Goal: Task Accomplishment & Management: Complete application form

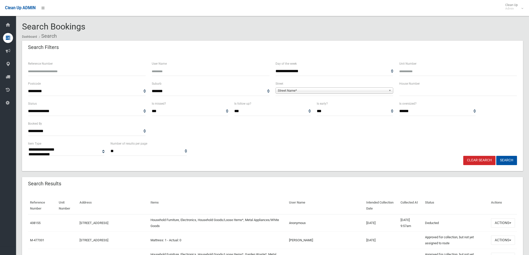
select select
click at [426, 92] on input "text" at bounding box center [458, 91] width 118 height 9
type input "**"
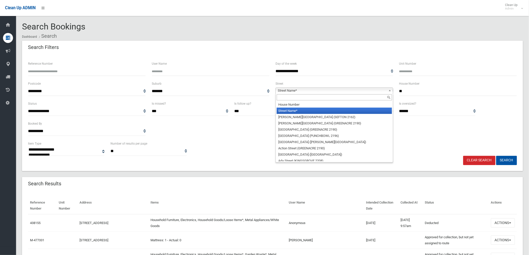
click at [383, 94] on div "Street Name* House Number Street Name* Abbott Avenue (SEFTON 2162) Abel Street …" at bounding box center [335, 91] width 118 height 6
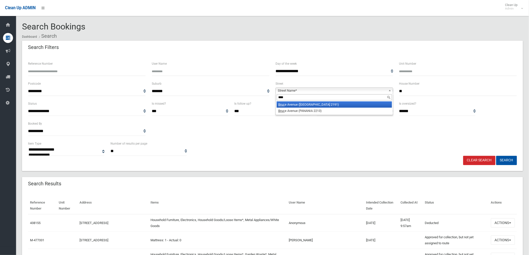
type input "****"
click at [336, 105] on li "Bruc e Avenue (BELFIELD 2191)" at bounding box center [334, 105] width 115 height 6
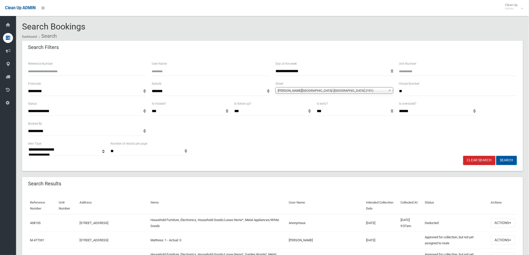
click at [502, 163] on button "Search" at bounding box center [506, 160] width 21 height 9
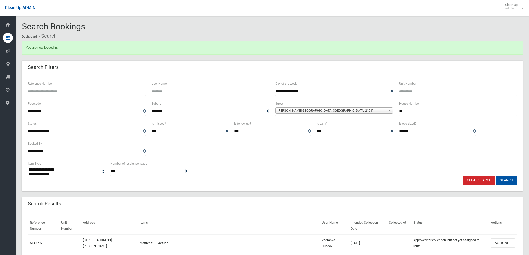
select select
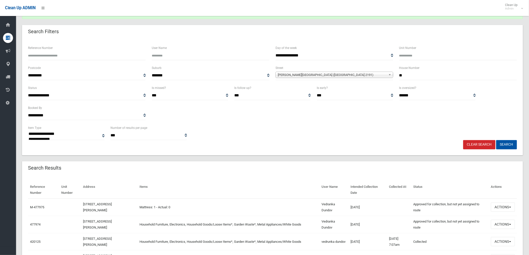
scroll to position [83, 0]
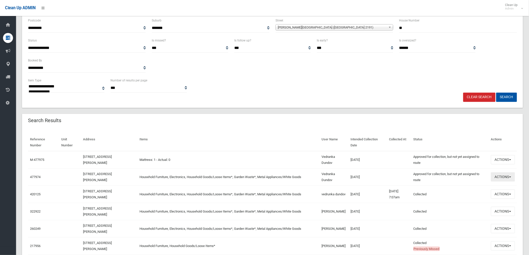
click at [501, 179] on button "Actions" at bounding box center [503, 177] width 24 height 9
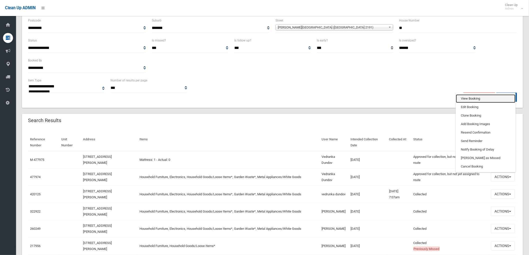
click at [474, 98] on link "View Booking" at bounding box center [486, 99] width 60 height 9
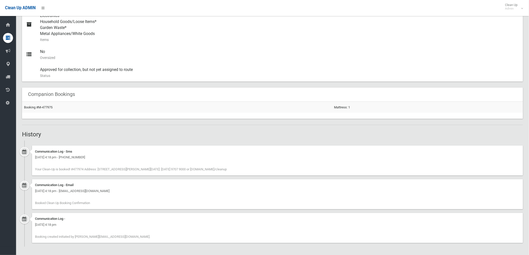
scroll to position [241, 0]
drag, startPoint x: 104, startPoint y: 204, endPoint x: 34, endPoint y: 202, distance: 69.6
click at [31, 203] on div "Communication Log - Email Thursday 7th August 2025 - 4:18 pm - vedranka.dundov@…" at bounding box center [272, 196] width 501 height 34
click at [133, 203] on div "Communication Log - Email Thursday 7th August 2025 - 4:18 pm - vedranka.dundov@…" at bounding box center [277, 194] width 491 height 30
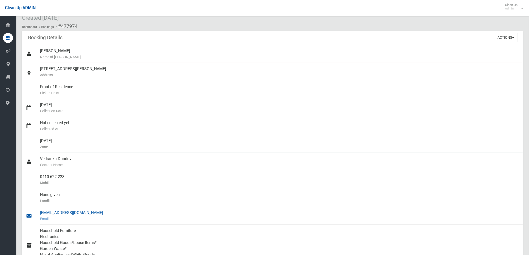
scroll to position [0, 0]
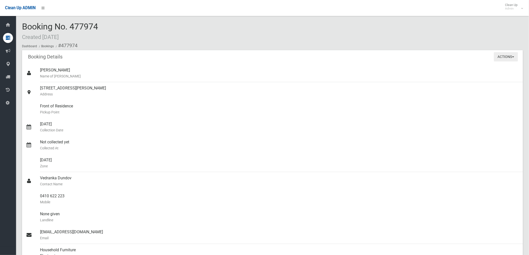
click at [508, 59] on button "Actions" at bounding box center [506, 56] width 24 height 9
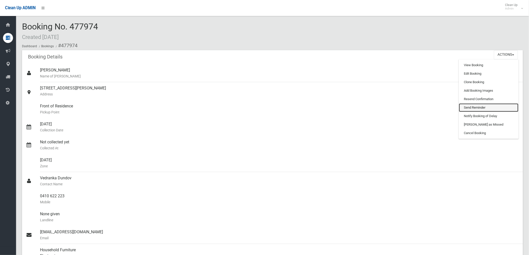
click at [481, 107] on link "Send Reminder" at bounding box center [489, 108] width 60 height 9
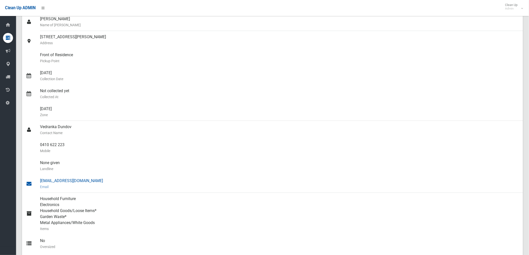
scroll to position [139, 0]
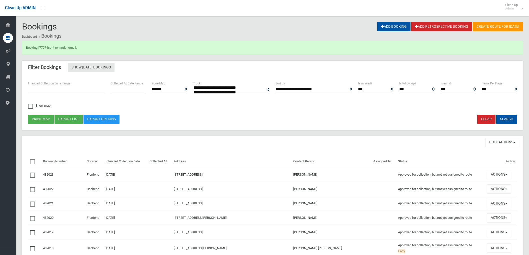
select select
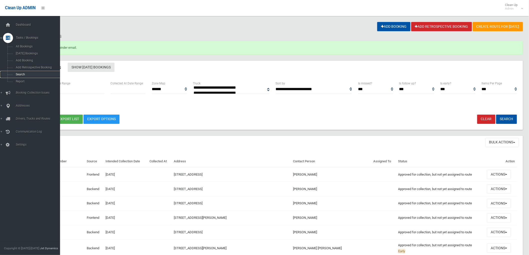
click at [10, 74] on link "Search" at bounding box center [32, 74] width 64 height 7
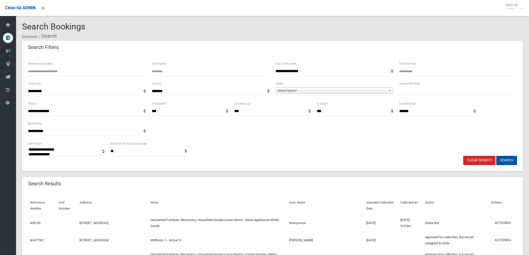
select select
click at [423, 96] on input "text" at bounding box center [458, 91] width 118 height 9
type input "*"
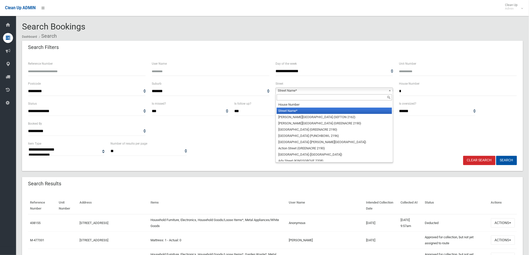
click at [389, 89] on b at bounding box center [391, 91] width 5 height 6
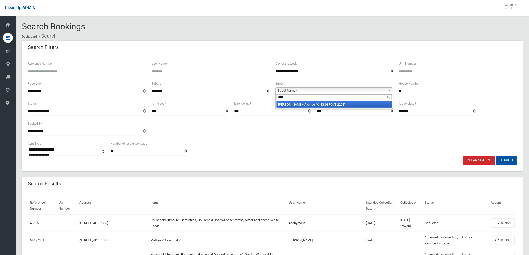
type input "****"
click at [373, 107] on li "Lund y Avenue (KINGSGROVE 2208)" at bounding box center [334, 105] width 115 height 6
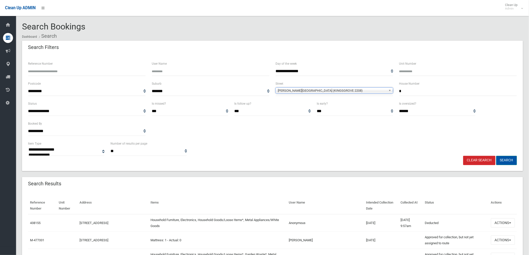
click at [501, 160] on button "Search" at bounding box center [506, 160] width 21 height 9
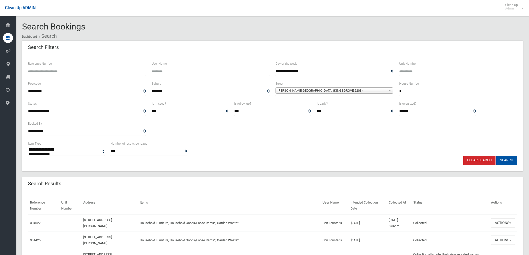
select select
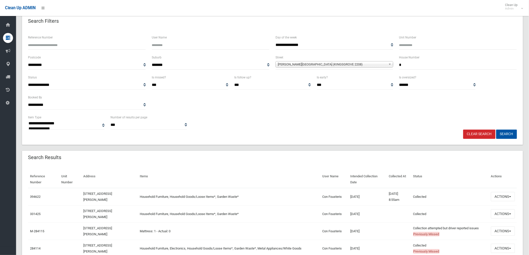
scroll to position [83, 0]
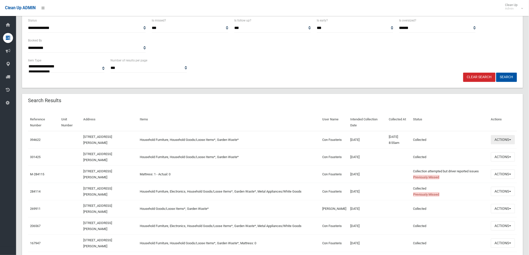
click at [501, 141] on button "Actions" at bounding box center [503, 139] width 24 height 9
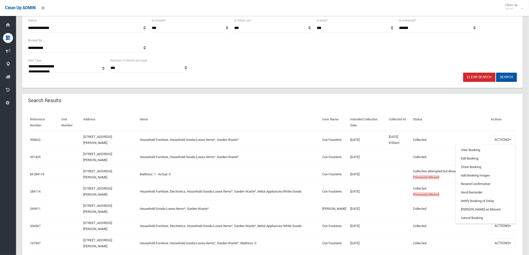
click at [264, 140] on td "Household Furniture, Household Goods/Loose Items*, Garden Waste*" at bounding box center [229, 140] width 183 height 18
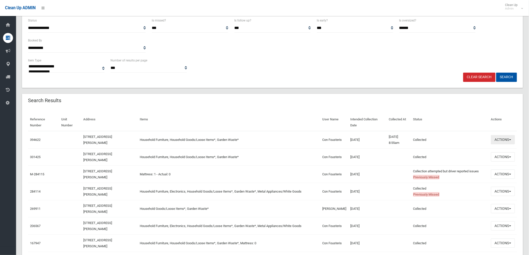
click at [501, 140] on button "Actions" at bounding box center [503, 139] width 24 height 9
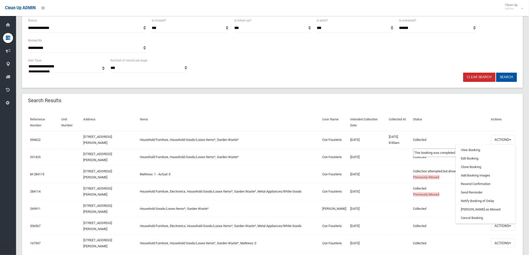
click at [462, 136] on td "Collected This booking was completed with no issues." at bounding box center [450, 140] width 78 height 18
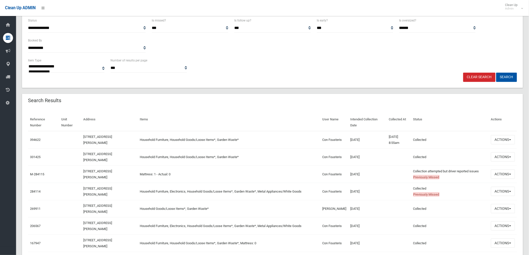
drag, startPoint x: 372, startPoint y: 160, endPoint x: 284, endPoint y: 152, distance: 88.0
click at [284, 152] on tr "331425 7 Lundy Avenue, KINGSGROVE NSW 2208 Household Furniture, Household Goods…" at bounding box center [272, 157] width 489 height 17
click at [288, 150] on td "Household Furniture, Household Goods/Loose Items*, Garden Waste*" at bounding box center [229, 157] width 183 height 17
click at [370, 155] on td "[DATE]" at bounding box center [368, 157] width 39 height 17
drag, startPoint x: 343, startPoint y: 135, endPoint x: 256, endPoint y: 132, distance: 87.1
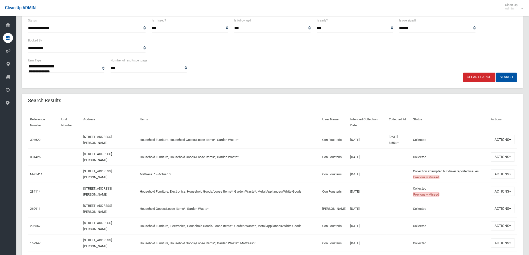
click at [256, 132] on tr "394622 7 Lundy Avenue, KINGSGROVE NSW 2208 Household Furniture, Household Goods…" at bounding box center [272, 140] width 489 height 18
click at [265, 138] on td "Household Furniture, Household Goods/Loose Items*, Garden Waste*" at bounding box center [229, 140] width 183 height 18
click at [506, 142] on button "Actions" at bounding box center [503, 139] width 24 height 9
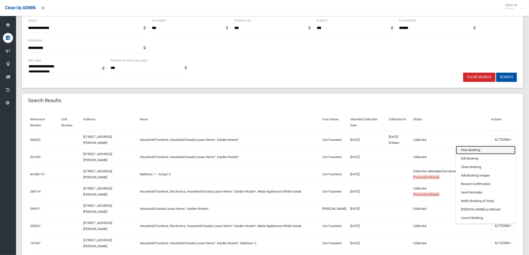
click at [495, 147] on link "View Booking" at bounding box center [486, 150] width 60 height 9
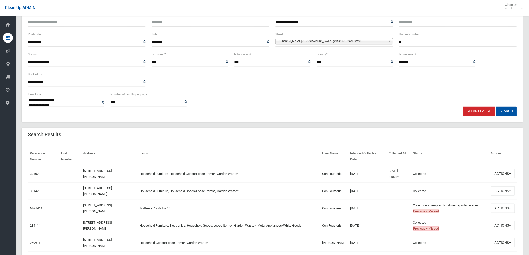
scroll to position [0, 0]
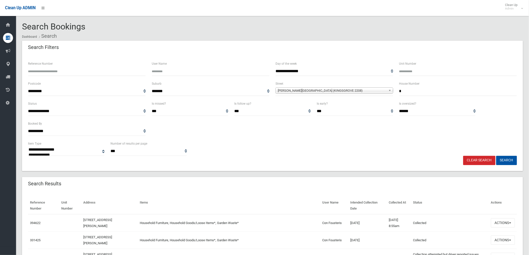
drag, startPoint x: 429, startPoint y: 88, endPoint x: 350, endPoint y: 88, distance: 78.8
click at [370, 94] on div "**********" at bounding box center [272, 91] width 495 height 20
click at [505, 158] on button "Search" at bounding box center [506, 160] width 21 height 9
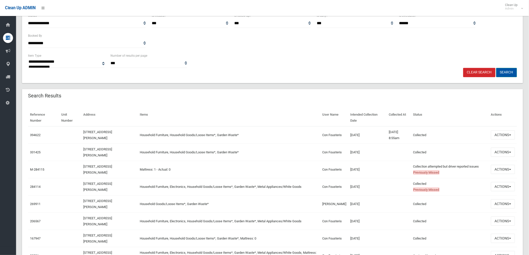
scroll to position [111, 0]
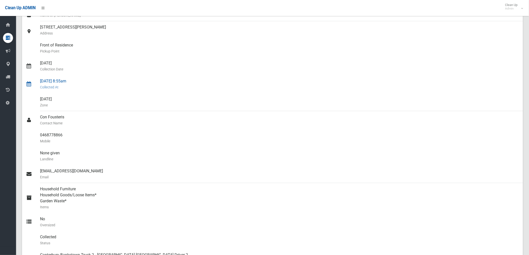
scroll to position [56, 0]
click at [174, 160] on small "Landline" at bounding box center [279, 159] width 479 height 6
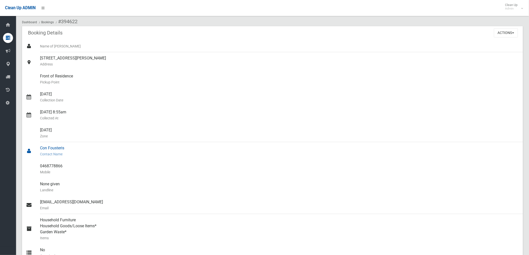
scroll to position [0, 0]
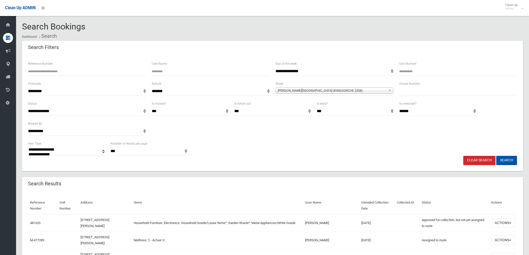
select select
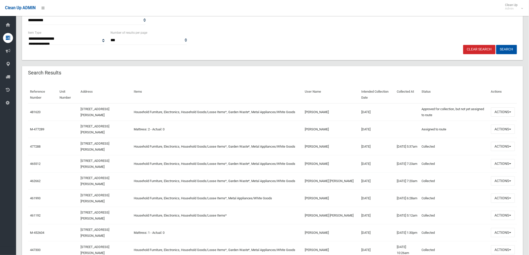
scroll to position [139, 0]
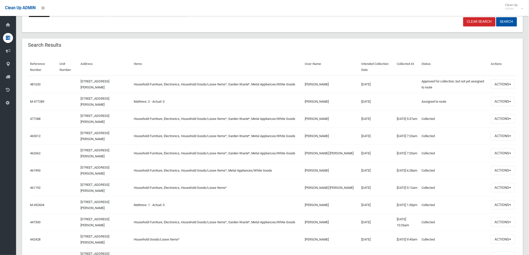
drag, startPoint x: 337, startPoint y: 120, endPoint x: 296, endPoint y: 121, distance: 40.8
click at [296, 121] on tr "477288 [STREET_ADDRESS][PERSON_NAME] Household Furniture, Electronics, Househol…" at bounding box center [272, 118] width 489 height 17
click at [338, 121] on td "[PERSON_NAME]" at bounding box center [331, 118] width 56 height 17
drag, startPoint x: 372, startPoint y: 101, endPoint x: 345, endPoint y: 99, distance: 27.1
click at [345, 99] on tr "M-477289 8 Lundy Avenue, KINGSGROVE NSW 2208 Mattress: 2 - Actual: 0 Kirolos Mi…" at bounding box center [272, 101] width 489 height 17
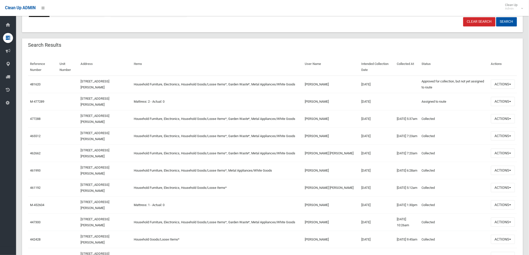
click at [376, 104] on td "29/08/2025" at bounding box center [377, 101] width 36 height 17
click at [508, 116] on button "Actions" at bounding box center [503, 118] width 24 height 9
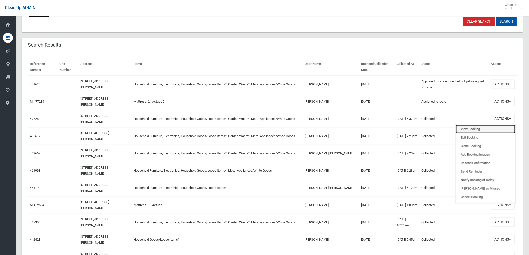
click at [496, 127] on link "View Booking" at bounding box center [486, 129] width 60 height 9
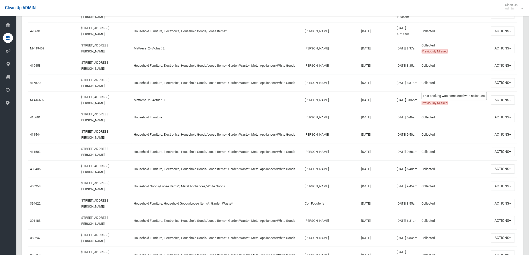
scroll to position [556, 0]
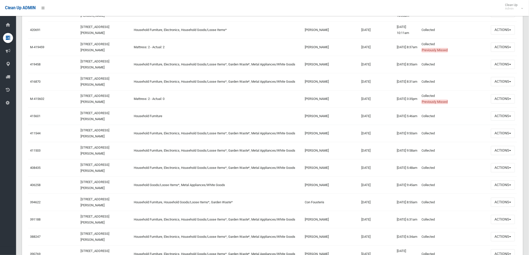
click at [508, 203] on button "Actions" at bounding box center [503, 202] width 24 height 9
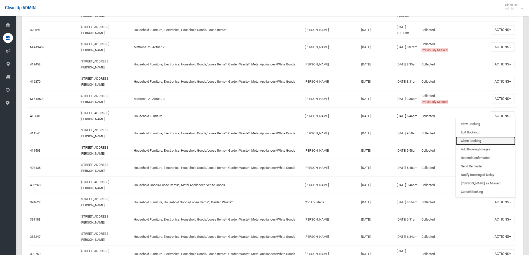
click at [474, 139] on link "Clone Booking" at bounding box center [486, 141] width 60 height 9
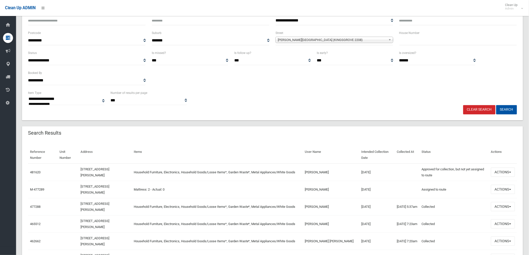
scroll to position [0, 0]
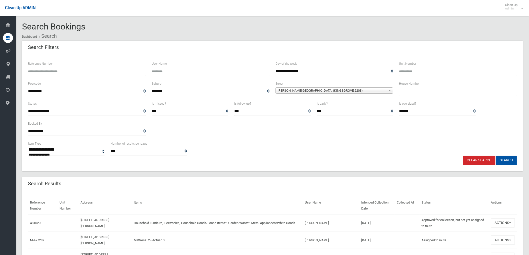
click at [430, 90] on input "text" at bounding box center [458, 91] width 118 height 9
type input "*"
click at [514, 163] on button "Search" at bounding box center [506, 160] width 21 height 9
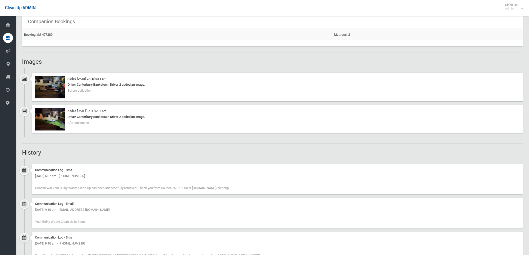
scroll to position [333, 0]
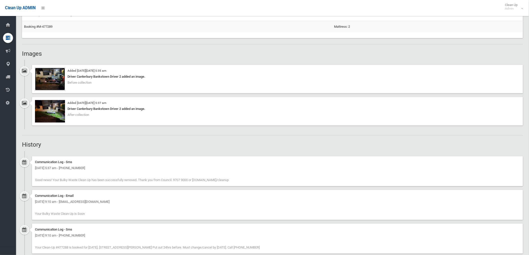
click at [54, 81] on img at bounding box center [50, 79] width 30 height 23
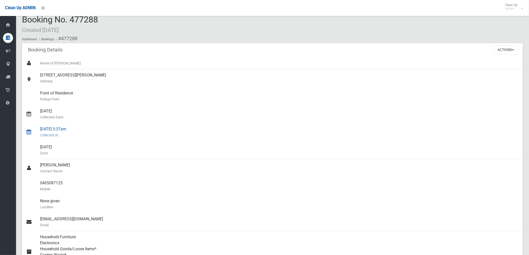
scroll to position [0, 0]
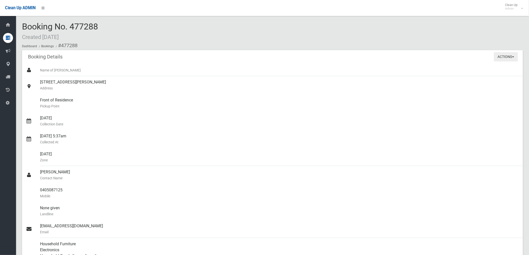
click at [502, 56] on button "Actions" at bounding box center [506, 56] width 24 height 9
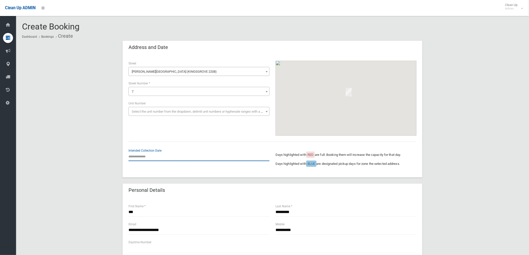
click at [147, 157] on input "text" at bounding box center [199, 156] width 141 height 9
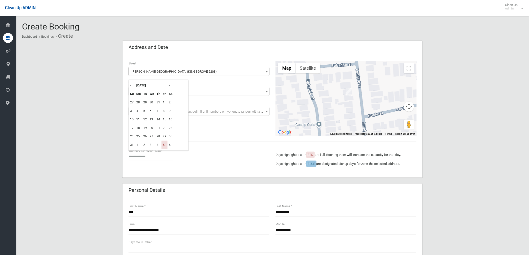
click at [170, 86] on th "»" at bounding box center [171, 85] width 6 height 9
click at [164, 130] on td "26" at bounding box center [165, 128] width 6 height 9
type input "**********"
click at [193, 140] on div "**********" at bounding box center [273, 116] width 300 height 123
click at [183, 89] on span "7" at bounding box center [199, 91] width 139 height 7
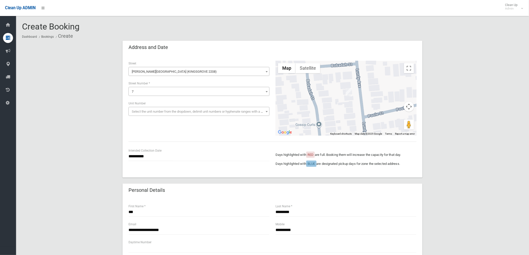
click at [478, 98] on div "**********" at bounding box center [272, 258] width 501 height 434
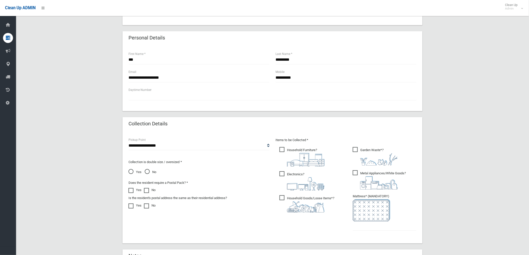
scroll to position [194, 0]
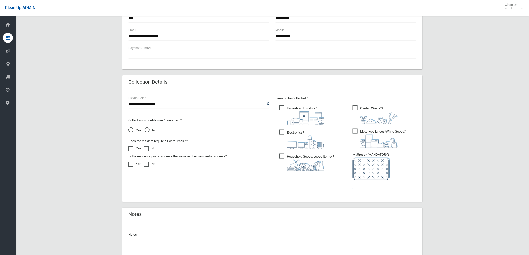
click at [379, 186] on input "text" at bounding box center [385, 184] width 64 height 9
type input "*"
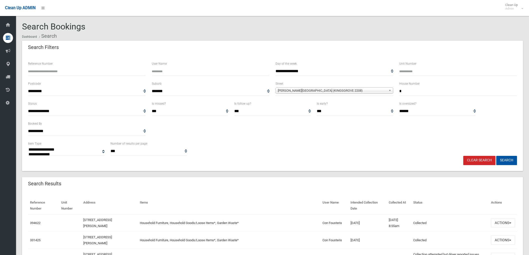
select select
click at [476, 158] on link "Clear Search" at bounding box center [479, 160] width 32 height 9
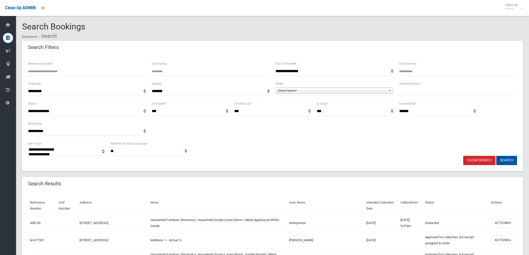
select select
click at [96, 73] on input "Reference Number" at bounding box center [87, 71] width 118 height 9
click at [108, 70] on input "Reference Number" at bounding box center [87, 71] width 118 height 9
click at [418, 93] on input "text" at bounding box center [458, 91] width 118 height 9
click at [376, 91] on span "Street Name*" at bounding box center [332, 91] width 109 height 6
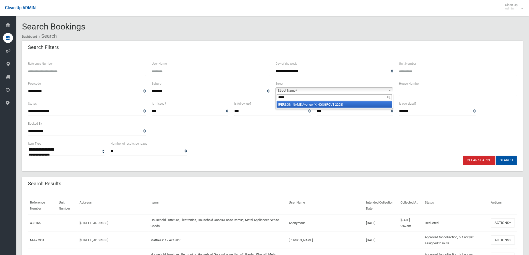
type input "*****"
click at [371, 104] on li "Lundy Avenue (KINGSGROVE 2208)" at bounding box center [334, 105] width 115 height 6
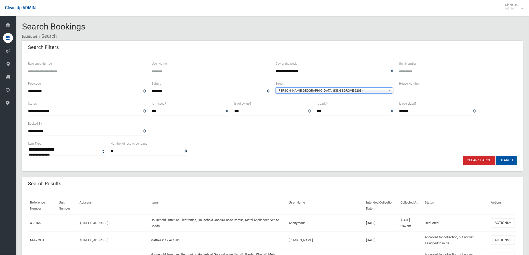
click at [514, 159] on button "Search" at bounding box center [506, 160] width 21 height 9
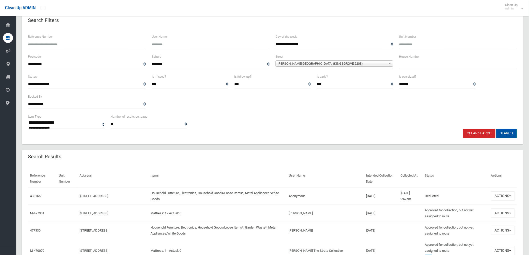
scroll to position [111, 0]
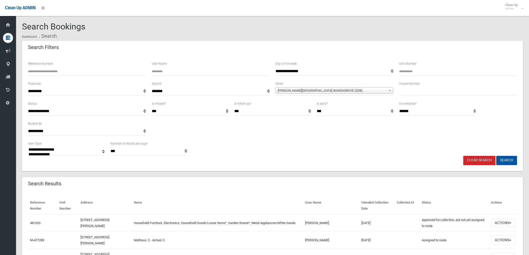
select select
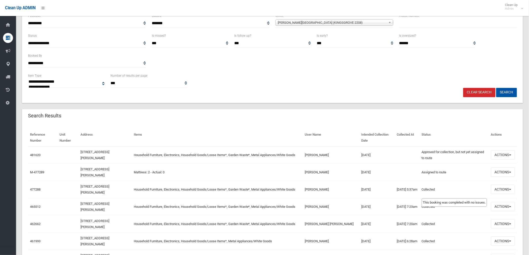
scroll to position [83, 0]
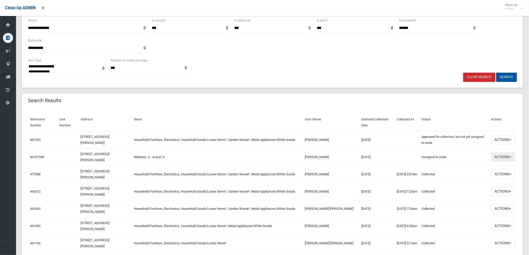
click at [497, 159] on button "Actions" at bounding box center [503, 157] width 24 height 9
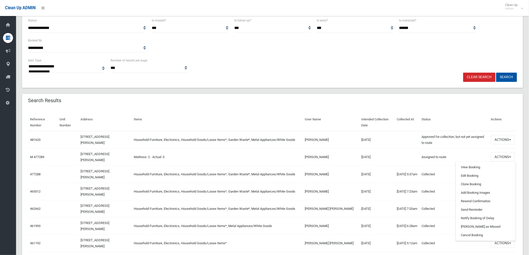
click at [339, 76] on div "Clear Search Search" at bounding box center [272, 77] width 495 height 9
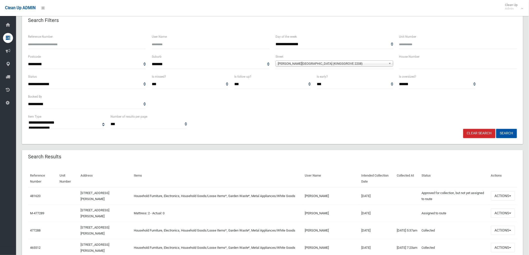
scroll to position [0, 0]
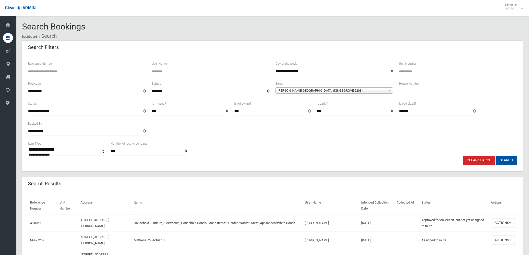
click at [413, 93] on input "text" at bounding box center [458, 91] width 118 height 9
click at [375, 92] on span "Lundy Avenue (KINGSGROVE 2208)" at bounding box center [332, 91] width 109 height 6
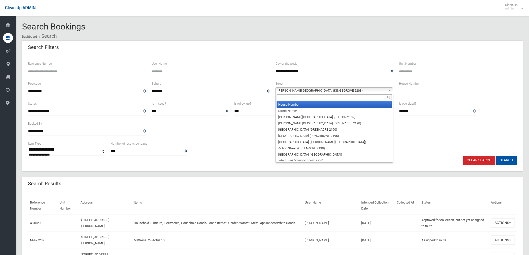
click at [353, 105] on li "House Number" at bounding box center [334, 105] width 115 height 6
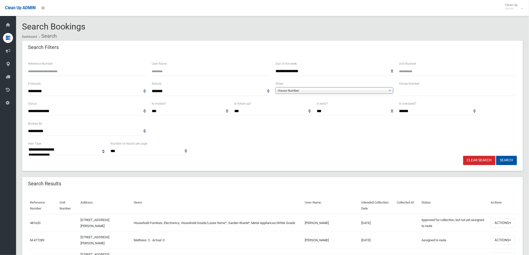
click at [361, 54] on div "Search Filters" at bounding box center [272, 48] width 501 height 14
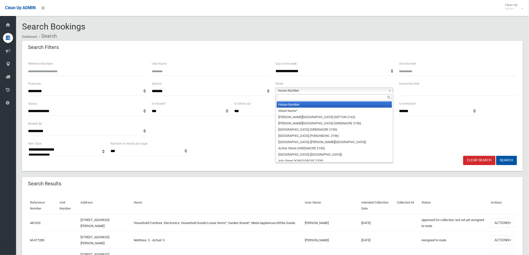
click at [378, 91] on span "House Number" at bounding box center [332, 91] width 109 height 6
click at [365, 110] on li "Street Name*" at bounding box center [334, 111] width 115 height 6
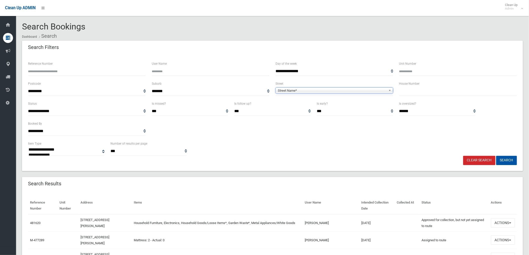
click at [371, 49] on div "Search Filters" at bounding box center [272, 48] width 501 height 14
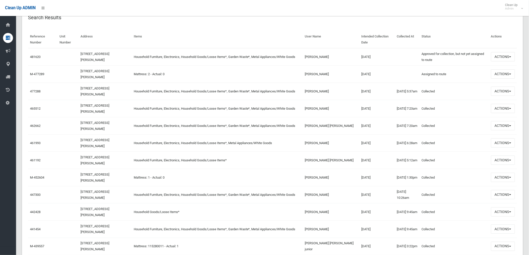
scroll to position [167, 0]
drag, startPoint x: 373, startPoint y: 162, endPoint x: 299, endPoint y: 160, distance: 73.5
click at [299, 160] on tr "461192 9 Lundy Avenue, KINGSGROVE NSW 2208 Household Furniture, Electronics, Ho…" at bounding box center [272, 160] width 489 height 17
click at [300, 161] on td "Household Furniture, Electronics, Household Goods/Loose Items*" at bounding box center [217, 160] width 171 height 17
drag, startPoint x: 266, startPoint y: 161, endPoint x: 139, endPoint y: 158, distance: 127.3
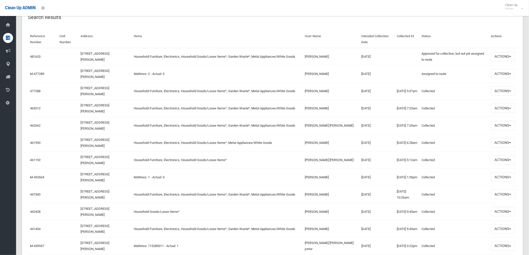
click at [138, 158] on tr "461192 9 Lundy Avenue, KINGSGROVE NSW 2208 Household Furniture, Electronics, Ho…" at bounding box center [272, 160] width 489 height 17
click at [265, 159] on td "Household Furniture, Electronics, Household Goods/Loose Items*" at bounding box center [217, 160] width 171 height 17
drag, startPoint x: 451, startPoint y: 160, endPoint x: 24, endPoint y: 156, distance: 427.2
click at [68, 145] on td at bounding box center [68, 142] width 21 height 17
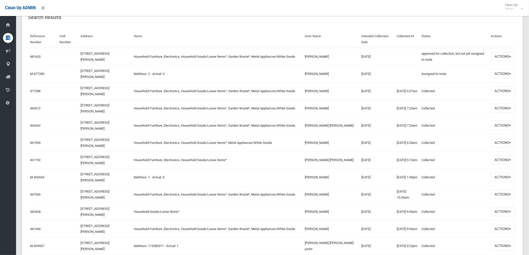
click at [63, 159] on td at bounding box center [68, 160] width 21 height 17
click at [276, 161] on td "Household Furniture, Electronics, Household Goods/Loose Items*" at bounding box center [217, 160] width 171 height 17
drag, startPoint x: 376, startPoint y: 96, endPoint x: 68, endPoint y: 68, distance: 309.4
click at [70, 75] on td at bounding box center [68, 73] width 21 height 17
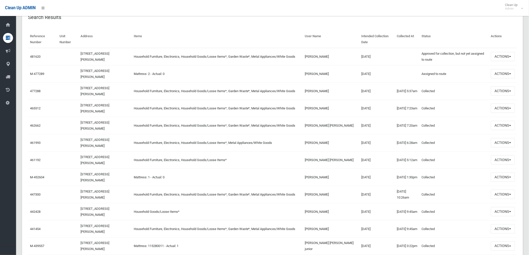
click at [270, 73] on td "Mattress: 2 - Actual: 0" at bounding box center [217, 73] width 171 height 17
drag, startPoint x: 29, startPoint y: 36, endPoint x: 513, endPoint y: 39, distance: 484.4
click at [513, 39] on tr "Reference Number Unit Number Address Items User Name Intended Collection Date C…" at bounding box center [272, 39] width 489 height 17
click at [511, 39] on th "Actions" at bounding box center [503, 39] width 28 height 17
drag, startPoint x: 506, startPoint y: 39, endPoint x: 29, endPoint y: 34, distance: 477.7
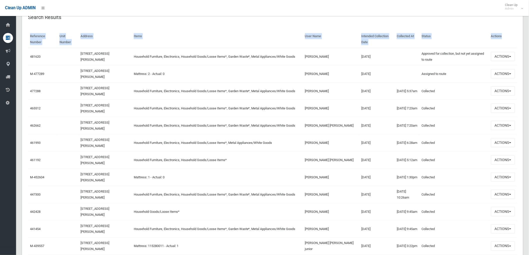
click at [29, 34] on tr "Reference Number Unit Number Address Items User Name Intended Collection Date C…" at bounding box center [272, 39] width 489 height 17
click at [44, 34] on th "Reference Number" at bounding box center [43, 39] width 30 height 17
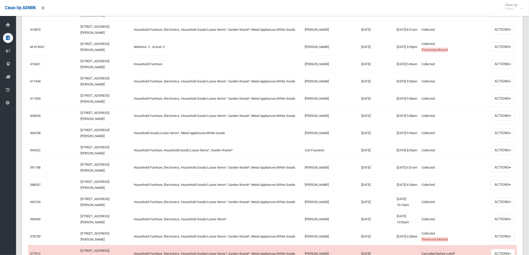
scroll to position [611, 0]
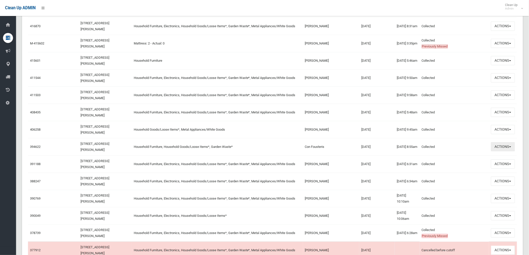
click at [502, 146] on button "Actions" at bounding box center [503, 146] width 24 height 9
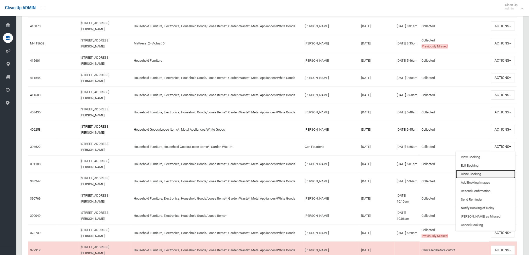
click at [479, 173] on link "Clone Booking" at bounding box center [486, 174] width 60 height 9
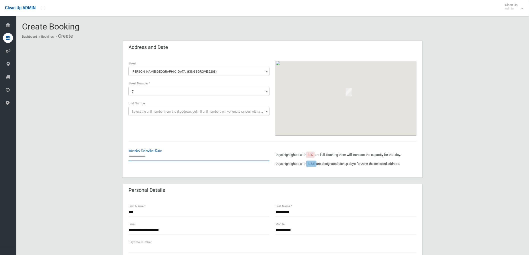
click at [158, 156] on input "text" at bounding box center [199, 156] width 141 height 9
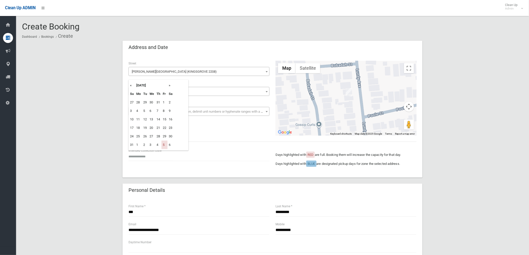
click at [170, 86] on th "»" at bounding box center [171, 85] width 6 height 9
click at [165, 118] on td "19" at bounding box center [165, 119] width 6 height 9
type input "**********"
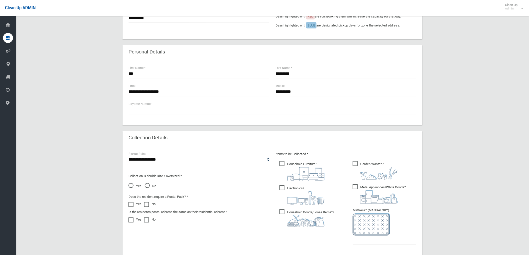
scroll to position [222, 0]
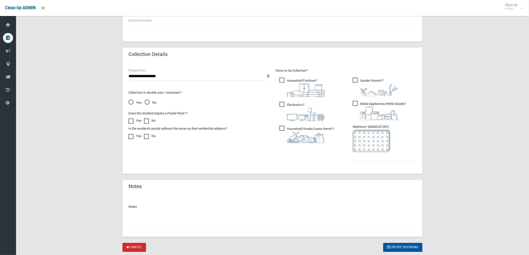
click at [290, 104] on span "Electronics ?" at bounding box center [302, 111] width 45 height 19
click at [380, 106] on span "Metal Appliances/White Goods ?" at bounding box center [379, 110] width 53 height 19
click at [369, 83] on span "Garden Waste* ?" at bounding box center [375, 87] width 45 height 19
click at [380, 156] on input "text" at bounding box center [385, 156] width 64 height 9
click at [351, 200] on div "Notes" at bounding box center [273, 213] width 288 height 26
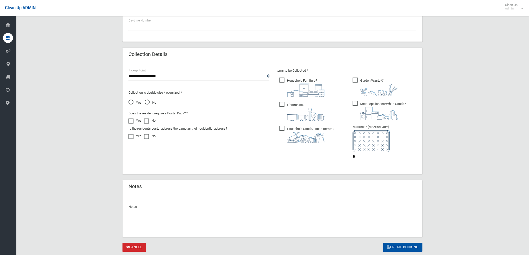
click at [349, 216] on div at bounding box center [273, 219] width 288 height 13
click at [142, 224] on input "text" at bounding box center [273, 221] width 288 height 9
drag, startPoint x: 381, startPoint y: 161, endPoint x: 293, endPoint y: 168, distance: 88.4
click at [294, 168] on div "**********" at bounding box center [273, 118] width 300 height 113
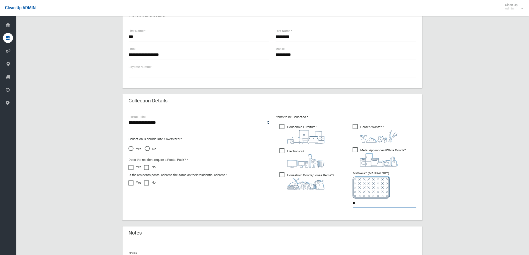
scroll to position [237, 0]
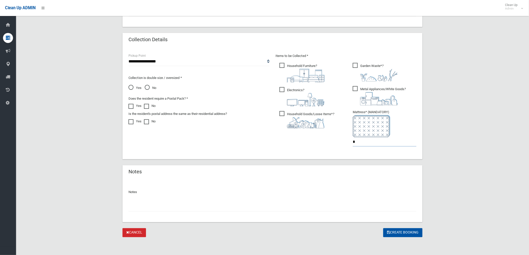
type input "*"
click at [253, 208] on input "text" at bounding box center [273, 207] width 288 height 9
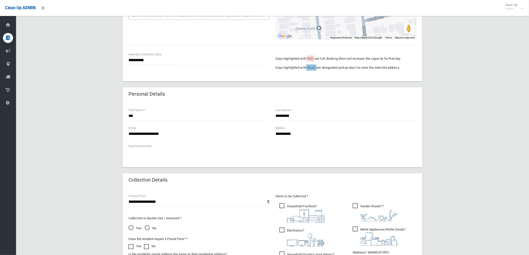
scroll to position [70, 0]
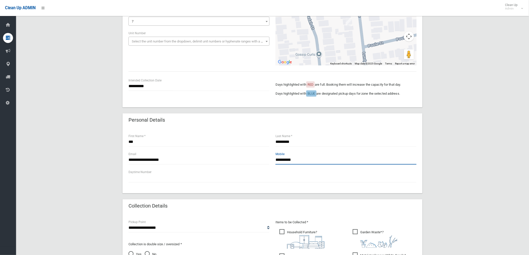
click at [305, 159] on input "**********" at bounding box center [346, 160] width 141 height 9
click at [240, 157] on input "**********" at bounding box center [199, 160] width 141 height 9
click at [186, 160] on input "**********" at bounding box center [199, 160] width 141 height 9
click at [129, 160] on input "**********" at bounding box center [199, 160] width 141 height 9
click at [131, 160] on input "**********" at bounding box center [199, 160] width 141 height 9
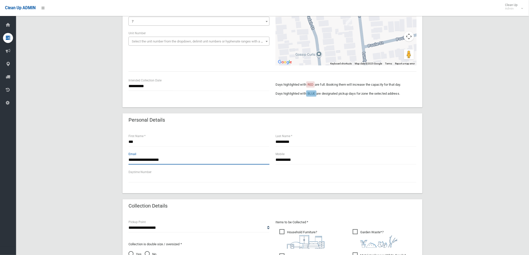
drag, startPoint x: 131, startPoint y: 160, endPoint x: 146, endPoint y: 159, distance: 15.3
click at [146, 159] on input "**********" at bounding box center [199, 160] width 141 height 9
click at [169, 160] on input "**********" at bounding box center [199, 160] width 141 height 9
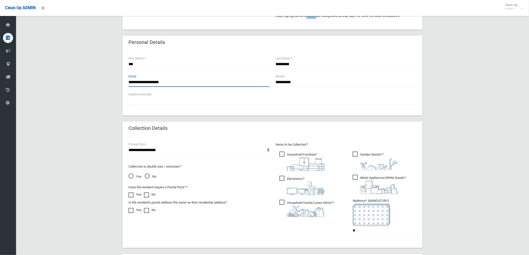
scroll to position [237, 0]
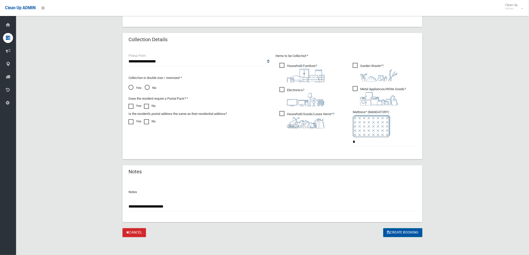
click at [402, 231] on button "Create Booking" at bounding box center [402, 233] width 39 height 9
click at [194, 206] on input "**********" at bounding box center [273, 207] width 288 height 9
type input "**********"
click at [403, 229] on button "Create Booking" at bounding box center [402, 233] width 39 height 9
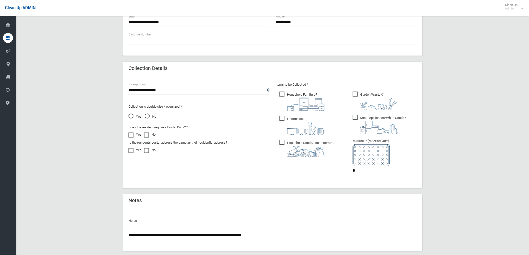
scroll to position [82, 0]
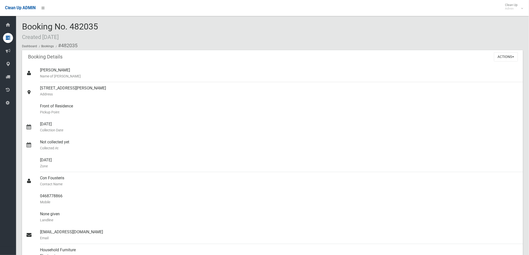
drag, startPoint x: 71, startPoint y: 26, endPoint x: 117, endPoint y: 32, distance: 45.7
click at [117, 32] on div "Booking No. 482035 Created [DATE] Dashboard Bookings #482035" at bounding box center [272, 36] width 501 height 28
click at [116, 32] on div "Booking No. 482035 Created [DATE] Dashboard Bookings #482035" at bounding box center [272, 36] width 501 height 28
drag, startPoint x: 109, startPoint y: 27, endPoint x: 20, endPoint y: 27, distance: 88.8
click at [21, 27] on section "Booking No. 482035 Created 29/08/2025 Dashboard Bookings #482035 Booking Detail…" at bounding box center [272, 234] width 513 height 425
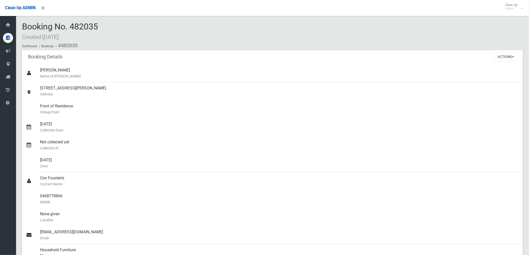
click at [111, 36] on div "Booking No. 482035 Created 29/08/2025 Dashboard Bookings #482035" at bounding box center [272, 36] width 501 height 28
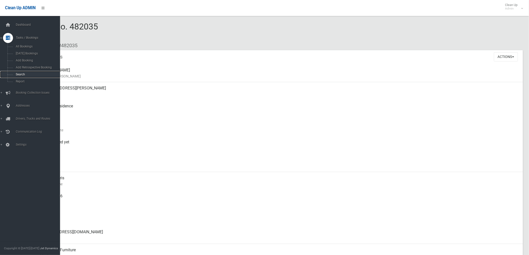
click at [21, 75] on span "Search" at bounding box center [37, 75] width 46 height 4
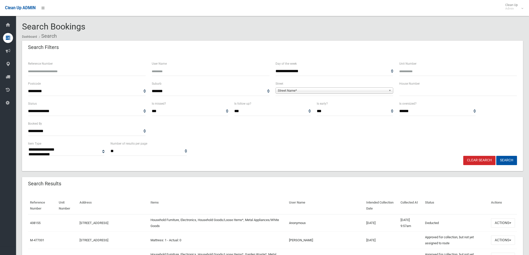
select select
